Goal: Task Accomplishment & Management: Manage account settings

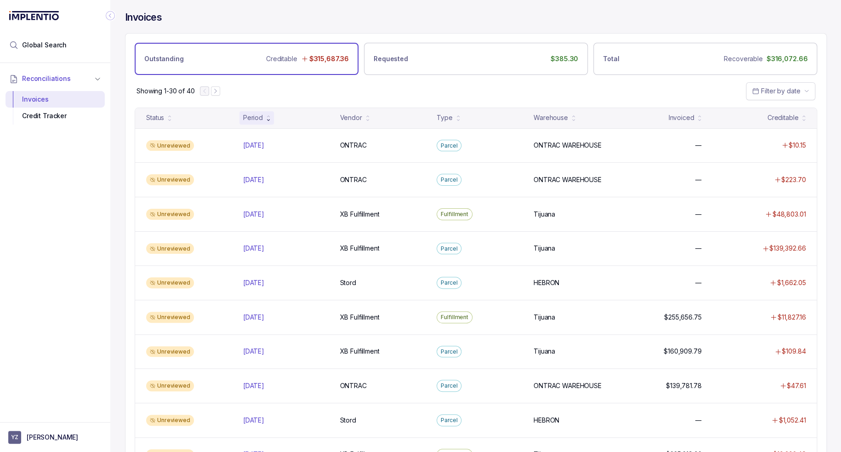
click at [46, 239] on div "Reconciliations Invoices Credit Tracker" at bounding box center [55, 239] width 110 height 353
click at [49, 435] on p "[PERSON_NAME]" at bounding box center [52, 437] width 51 height 9
click at [48, 416] on p "Logout" at bounding box center [61, 417] width 76 height 9
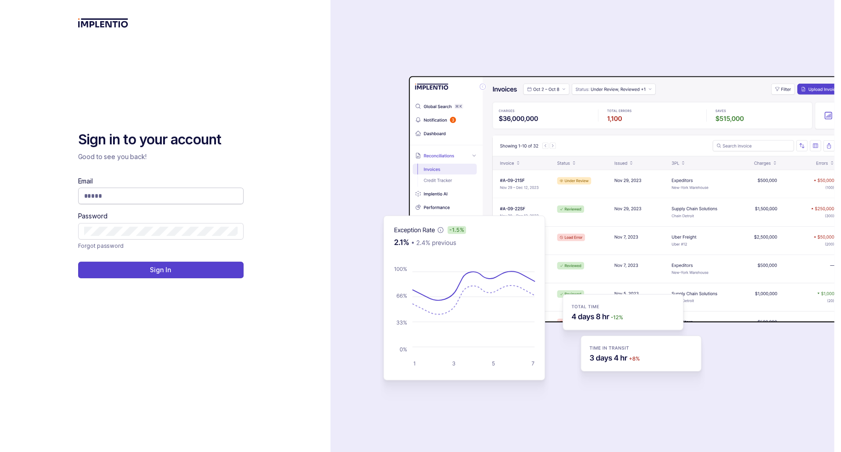
click at [114, 191] on span at bounding box center [160, 196] width 165 height 17
click at [114, 200] on input "Email" at bounding box center [161, 195] width 154 height 9
click at [114, 198] on input "Email" at bounding box center [161, 195] width 154 height 9
type input "**********"
